Goal: Task Accomplishment & Management: Manage account settings

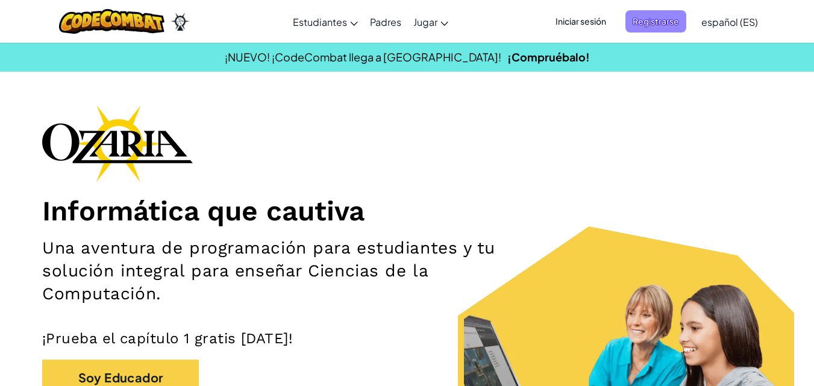
click at [662, 19] on span "Registrarse" at bounding box center [656, 21] width 61 height 22
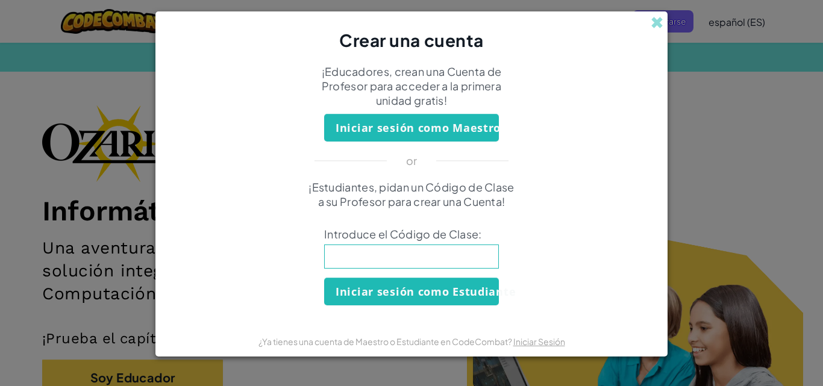
click at [550, 20] on div "Crear una cuenta ¡Educadores, crean una Cuenta de Profesor para acceder a la pr…" at bounding box center [411, 193] width 823 height 386
click at [451, 251] on input at bounding box center [411, 257] width 175 height 24
type input "WaterStartSalt"
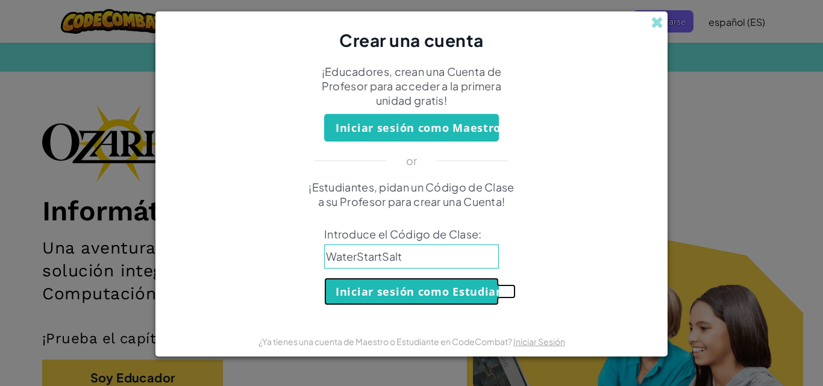
click at [395, 280] on button "Iniciar sesión como Estudiante" at bounding box center [411, 292] width 175 height 28
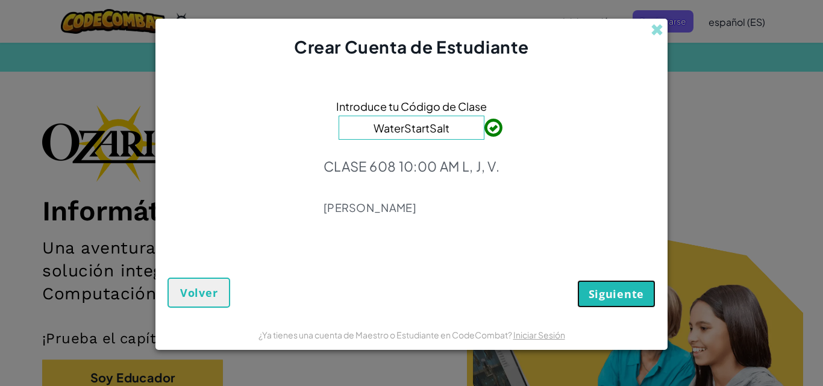
click at [632, 301] on button "Siguiente" at bounding box center [616, 294] width 78 height 28
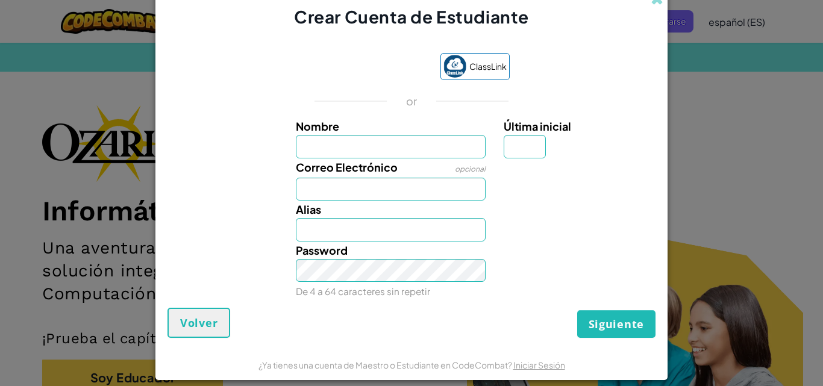
click at [335, 174] on span "Correo Electrónico" at bounding box center [347, 167] width 102 height 14
click at [335, 178] on input "Correo Electrónico" at bounding box center [391, 189] width 190 height 23
click at [340, 182] on input "Correo Electrónico" at bounding box center [391, 189] width 190 height 23
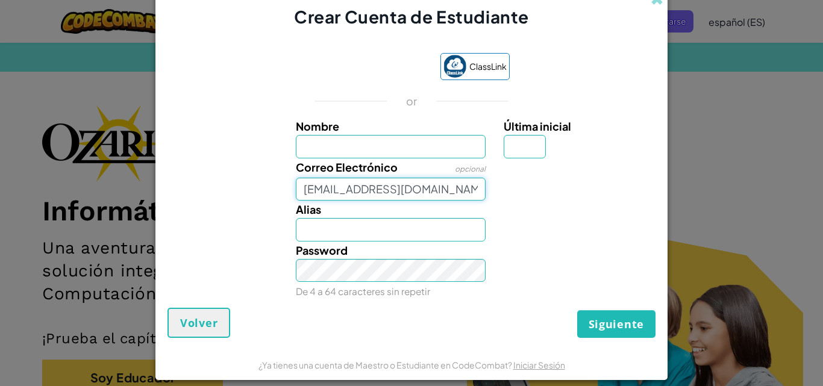
type input "[EMAIL_ADDRESS][DOMAIN_NAME]"
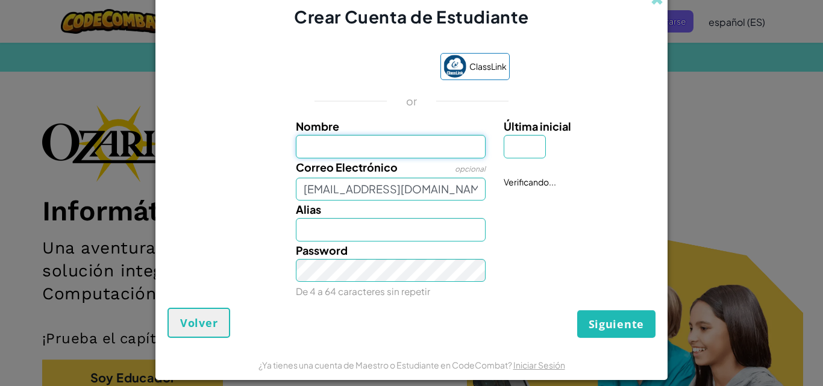
click at [405, 148] on input "Nombre" at bounding box center [391, 146] width 190 height 23
type input "B"
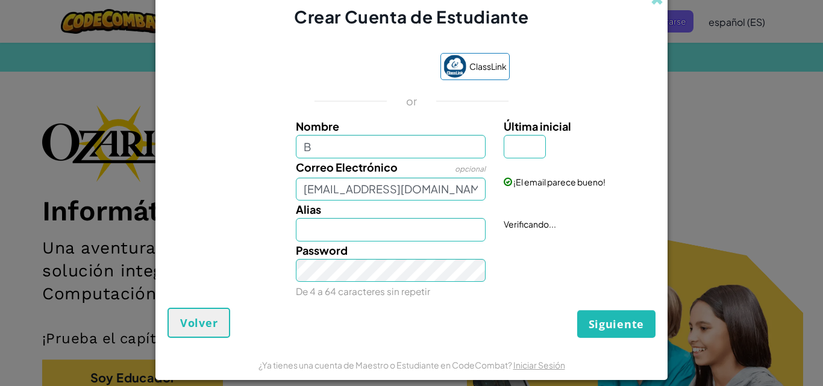
type input "B"
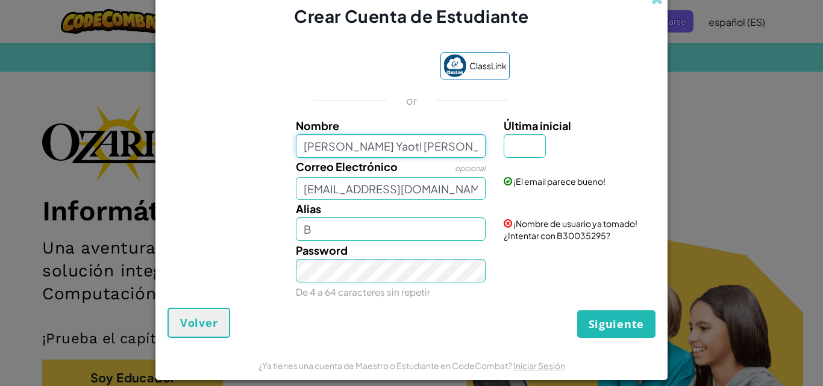
type input "[PERSON_NAME] Yaotl [PERSON_NAME]"
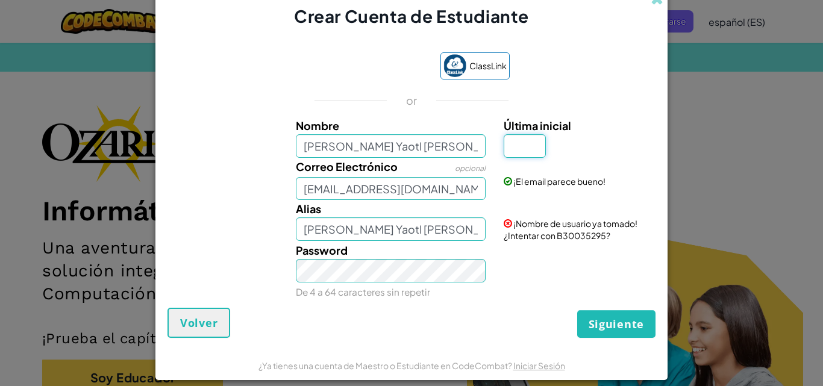
drag, startPoint x: 521, startPoint y: 143, endPoint x: 519, endPoint y: 149, distance: 6.5
click at [521, 143] on input "Última inicial" at bounding box center [525, 145] width 42 height 23
type input "G"
type input "[PERSON_NAME] Yaotl [PERSON_NAME]"
click at [605, 313] on button "Siguiente" at bounding box center [616, 324] width 78 height 28
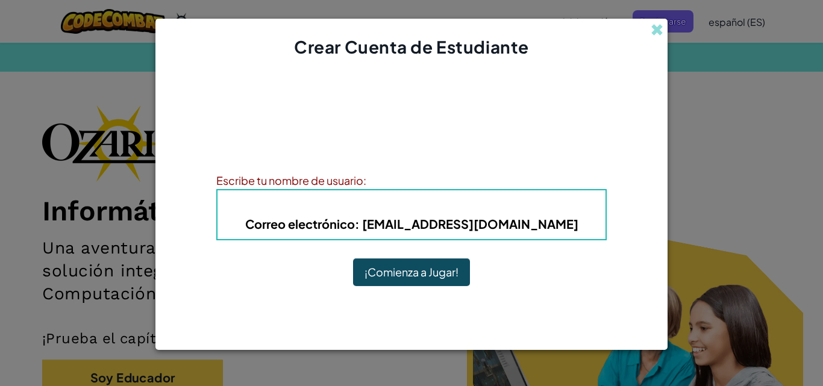
click at [571, 227] on h5 "Correo electrónico : [EMAIL_ADDRESS][DOMAIN_NAME]" at bounding box center [412, 224] width 364 height 19
click at [557, 222] on h5 "Correo electrónico : [EMAIL_ADDRESS][DOMAIN_NAME]" at bounding box center [412, 224] width 364 height 19
click at [554, 223] on h5 "Correo electrónico : [EMAIL_ADDRESS][DOMAIN_NAME]" at bounding box center [412, 224] width 364 height 19
click at [548, 223] on b "Correo electrónico : [EMAIL_ADDRESS][DOMAIN_NAME]" at bounding box center [411, 223] width 333 height 15
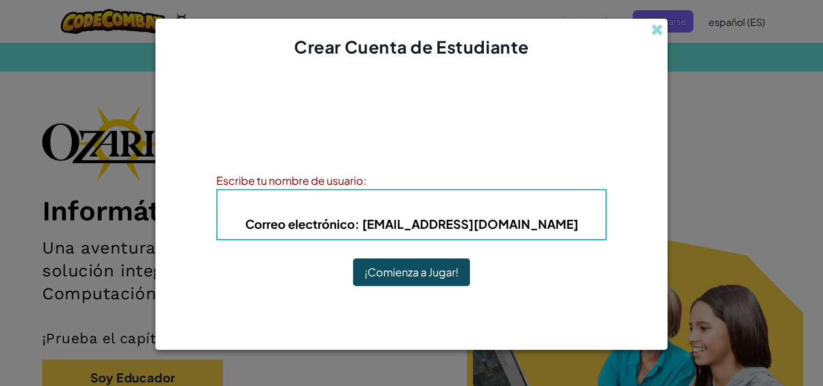
click at [324, 219] on span "Correo electrónico" at bounding box center [300, 223] width 110 height 15
click at [355, 230] on span "Correo electrónico" at bounding box center [300, 223] width 110 height 15
click at [355, 225] on span "Correo electrónico" at bounding box center [300, 223] width 110 height 15
click at [389, 222] on b "Correo electrónico : [EMAIL_ADDRESS][DOMAIN_NAME]" at bounding box center [411, 223] width 333 height 15
drag, startPoint x: 389, startPoint y: 222, endPoint x: 406, endPoint y: 222, distance: 17.5
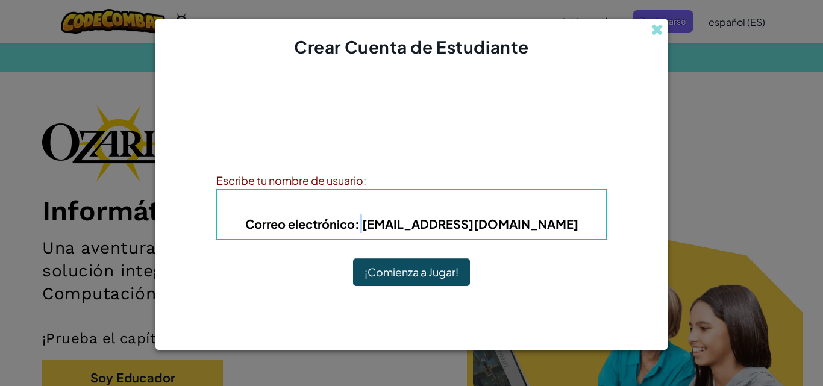
click at [389, 222] on b "Correo electrónico : [EMAIL_ADDRESS][DOMAIN_NAME]" at bounding box center [411, 223] width 333 height 15
click at [406, 222] on b "Correo electrónico : [EMAIL_ADDRESS][DOMAIN_NAME]" at bounding box center [411, 223] width 333 height 15
click at [410, 222] on b "Correo electrónico : [EMAIL_ADDRESS][DOMAIN_NAME]" at bounding box center [411, 223] width 333 height 15
click at [657, 25] on span at bounding box center [657, 30] width 13 height 13
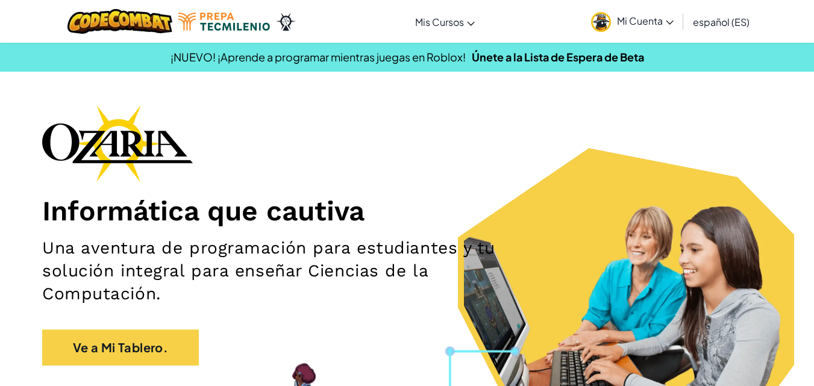
click at [662, 21] on span "Mi Cuenta" at bounding box center [645, 20] width 57 height 13
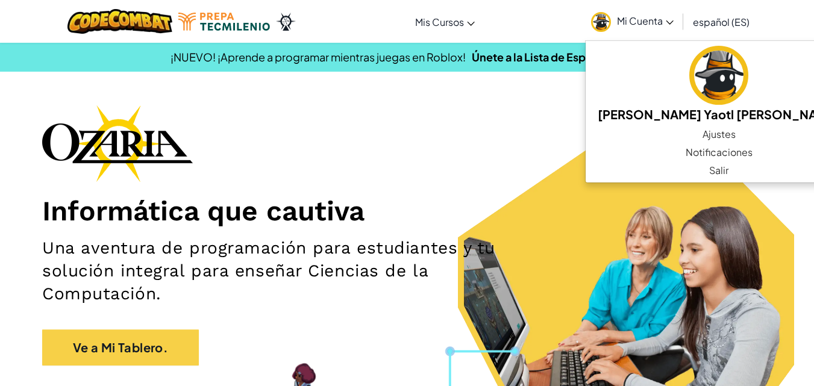
click at [458, 143] on div "Informática que cautiva Una aventura de programación para estudiantes y tu solu…" at bounding box center [407, 241] width 730 height 273
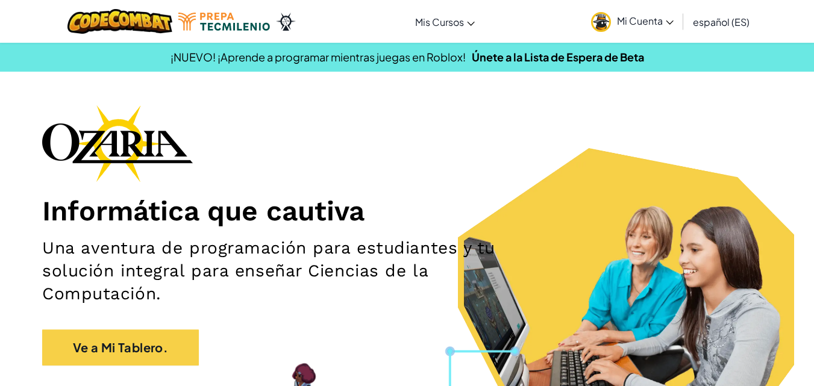
click at [665, 22] on span "Mi Cuenta" at bounding box center [645, 20] width 57 height 13
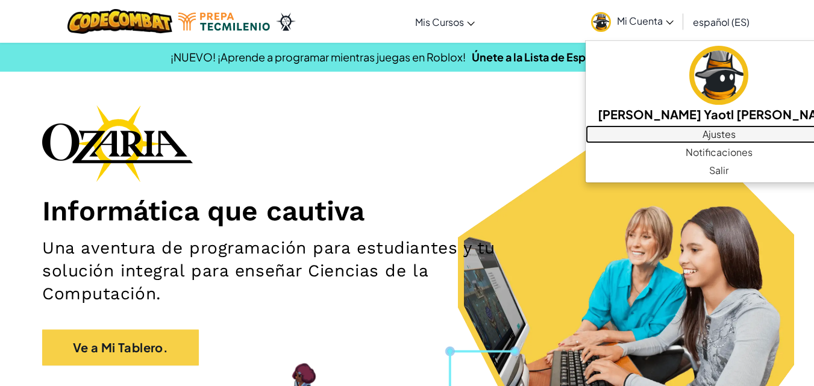
click at [683, 134] on link "Ajustes" at bounding box center [719, 134] width 266 height 18
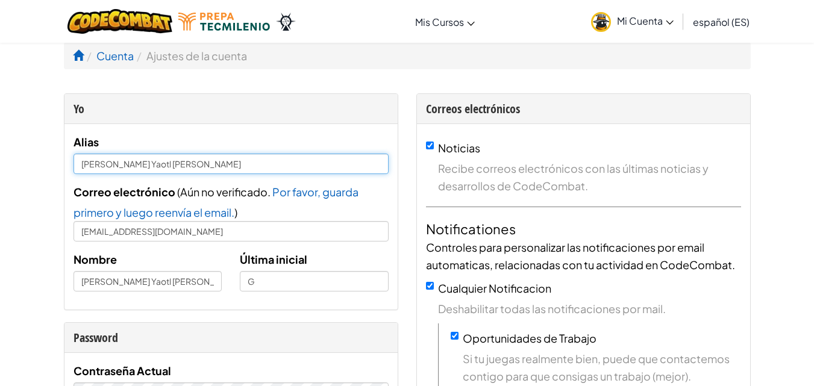
click at [290, 168] on input "[PERSON_NAME] Yaotl [PERSON_NAME]" at bounding box center [231, 164] width 315 height 20
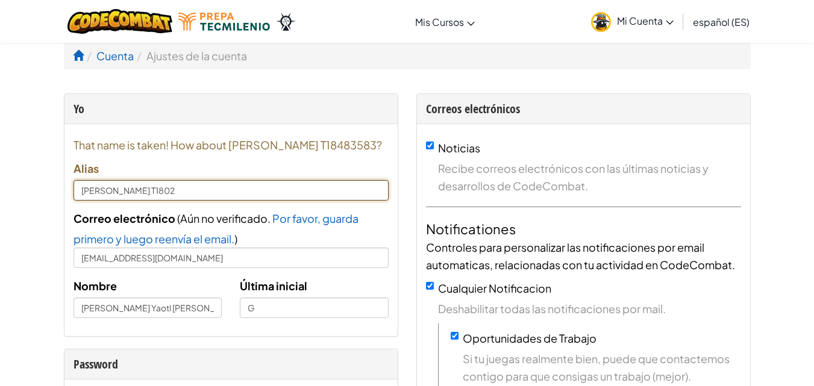
type input "Bruno T1802"
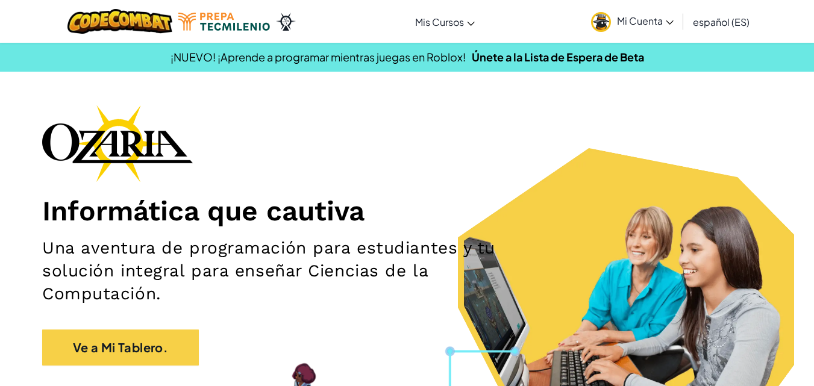
click at [669, 30] on link "Mi Cuenta" at bounding box center [632, 21] width 95 height 38
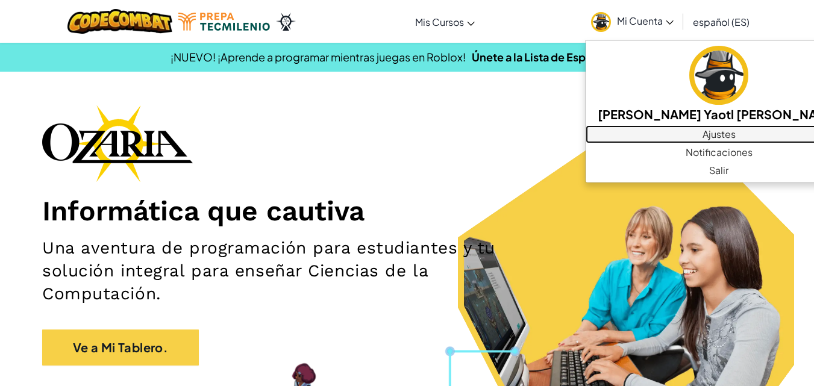
click at [668, 141] on link "Ajustes" at bounding box center [719, 134] width 266 height 18
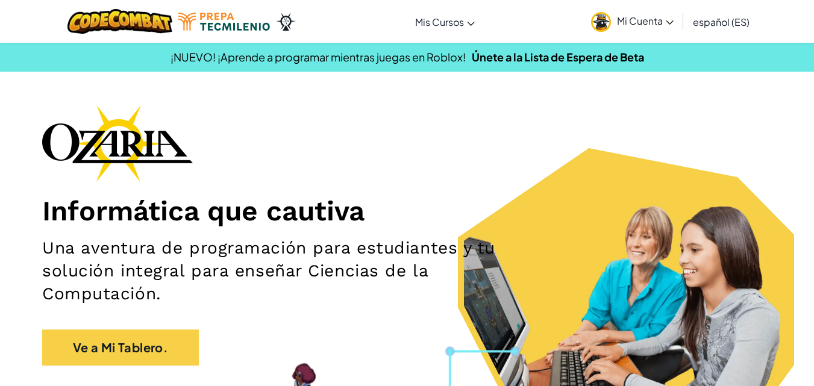
click at [662, 22] on span "Mi Cuenta" at bounding box center [645, 20] width 57 height 13
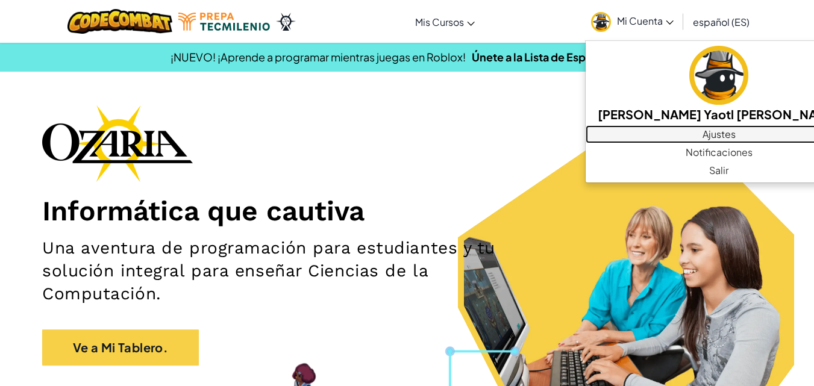
click at [645, 137] on link "Ajustes" at bounding box center [719, 134] width 266 height 18
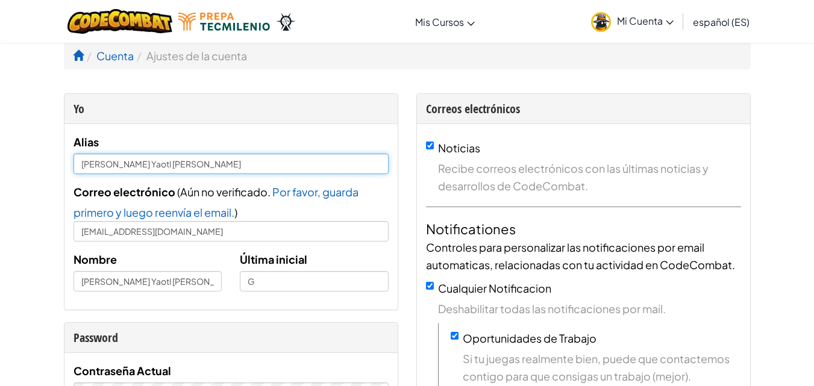
drag, startPoint x: 185, startPoint y: 157, endPoint x: 39, endPoint y: 158, distance: 146.4
type input "Bruno T1802"
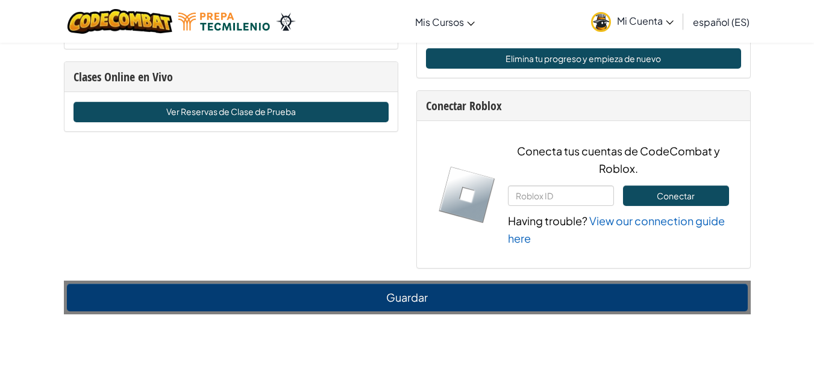
scroll to position [867, 0]
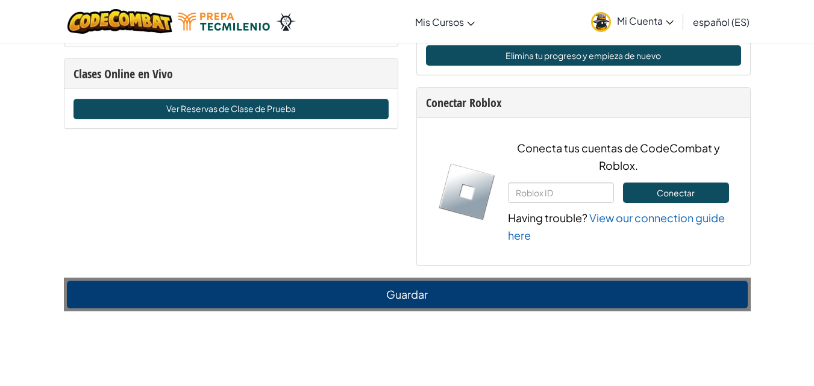
click at [315, 310] on div "Guardar" at bounding box center [407, 295] width 687 height 34
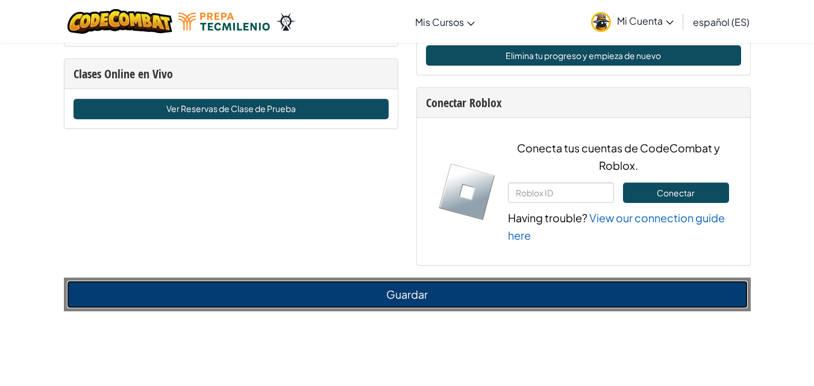
click at [329, 298] on button "Guardar" at bounding box center [407, 295] width 681 height 28
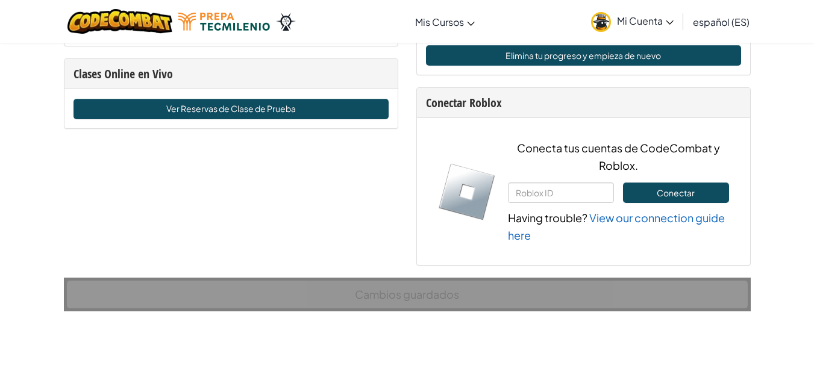
drag, startPoint x: 823, startPoint y: 222, endPoint x: 823, endPoint y: 151, distance: 71.7
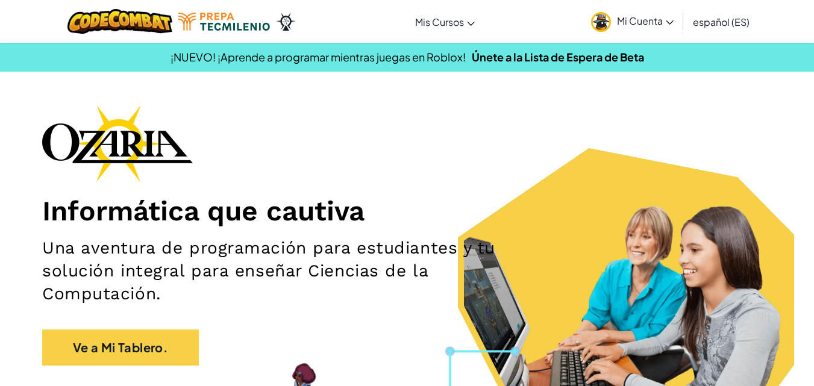
click at [658, 24] on span "Mi Cuenta" at bounding box center [645, 20] width 57 height 13
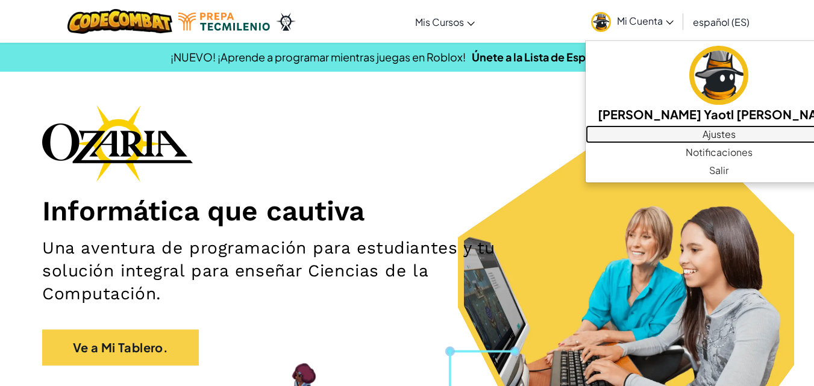
click at [683, 139] on link "Ajustes" at bounding box center [719, 134] width 266 height 18
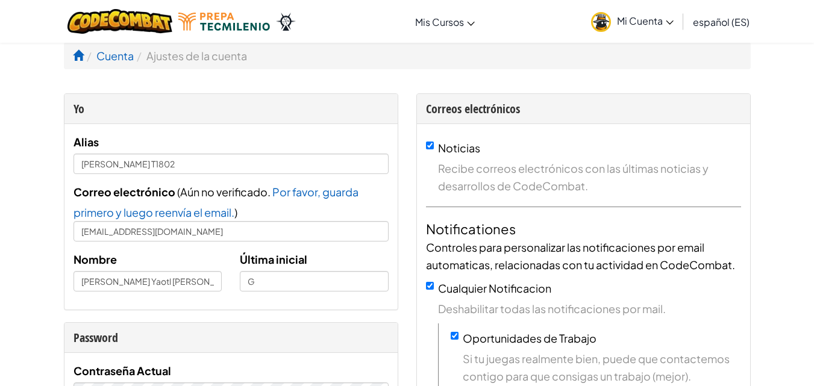
click at [657, 20] on span "Mi Cuenta" at bounding box center [645, 20] width 57 height 13
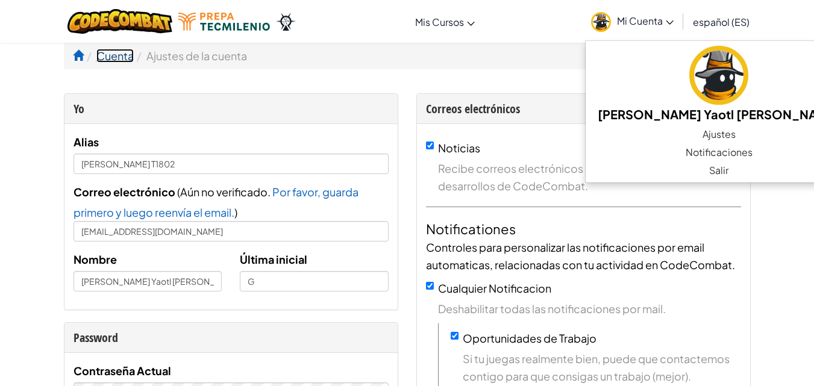
click at [114, 52] on link "Cuenta" at bounding box center [114, 56] width 37 height 14
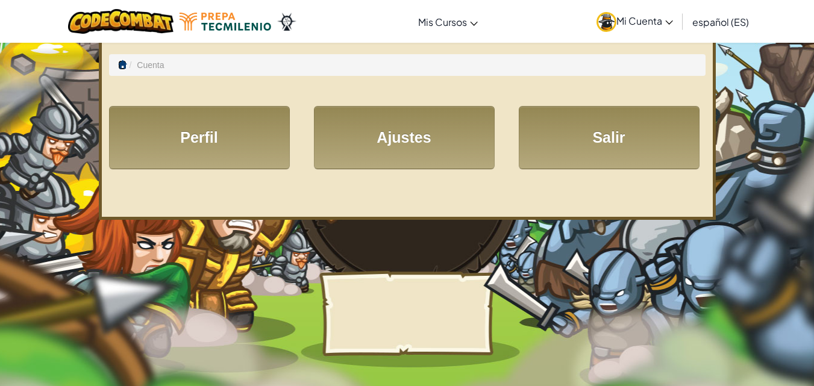
click at [122, 66] on span at bounding box center [122, 64] width 8 height 8
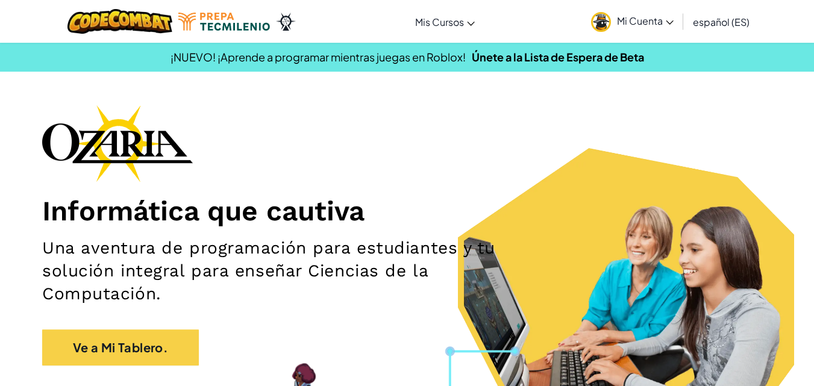
click at [667, 10] on link "Mi Cuenta" at bounding box center [632, 21] width 95 height 38
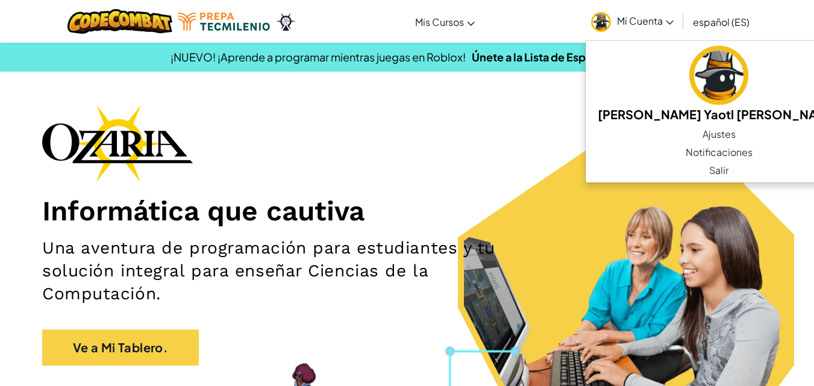
click at [503, 107] on div "Informática que cautiva Una aventura de programación para estudiantes y tu solu…" at bounding box center [407, 241] width 730 height 273
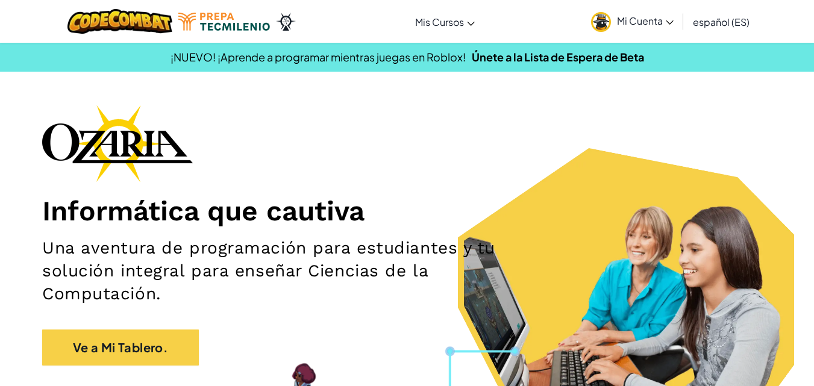
click at [629, 21] on span "Mi Cuenta" at bounding box center [645, 20] width 57 height 13
